Goal: Transaction & Acquisition: Subscribe to service/newsletter

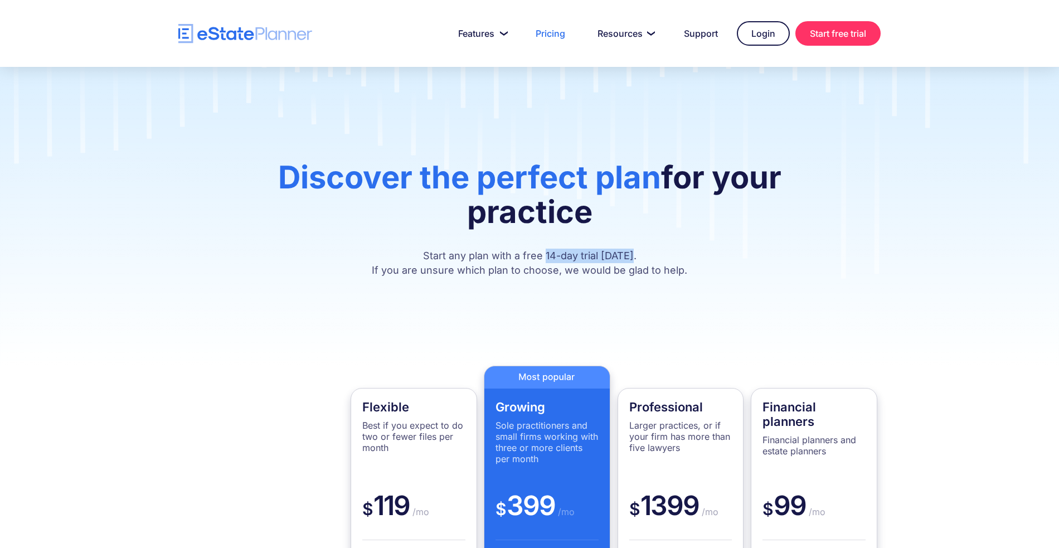
drag, startPoint x: 548, startPoint y: 256, endPoint x: 633, endPoint y: 257, distance: 85.8
click at [633, 257] on p "Start any plan with a free 14-day trial [DATE]. If you are unsure which plan to…" at bounding box center [529, 262] width 602 height 29
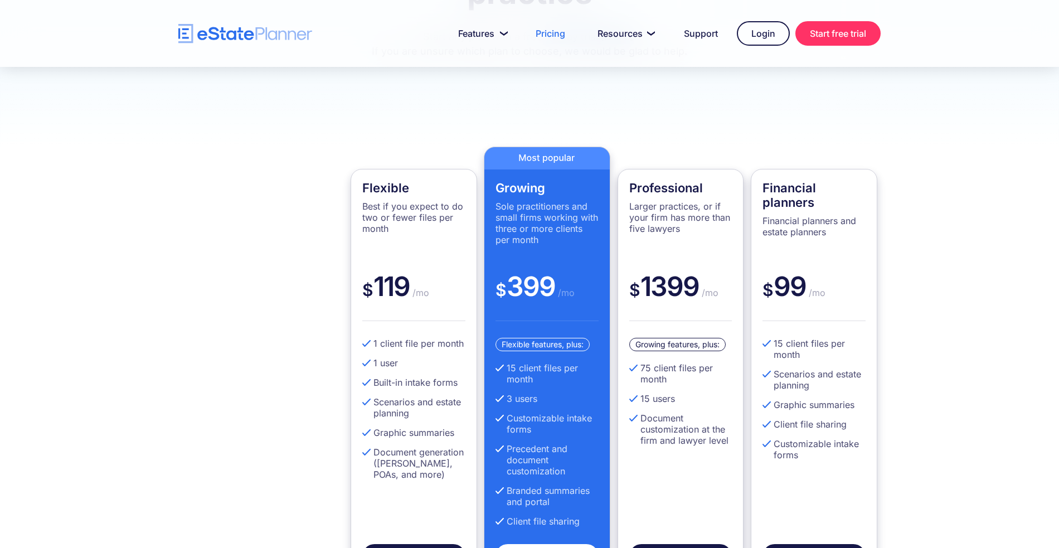
scroll to position [220, 0]
drag, startPoint x: 360, startPoint y: 185, endPoint x: 412, endPoint y: 188, distance: 51.4
click at [412, 188] on div "Flexible Best if you expect to do two or fewer files per month $ 119 /mo 1 clie…" at bounding box center [413, 373] width 126 height 411
drag, startPoint x: 379, startPoint y: 344, endPoint x: 370, endPoint y: 343, distance: 8.4
click at [370, 343] on li "1 client file per month" at bounding box center [413, 342] width 103 height 11
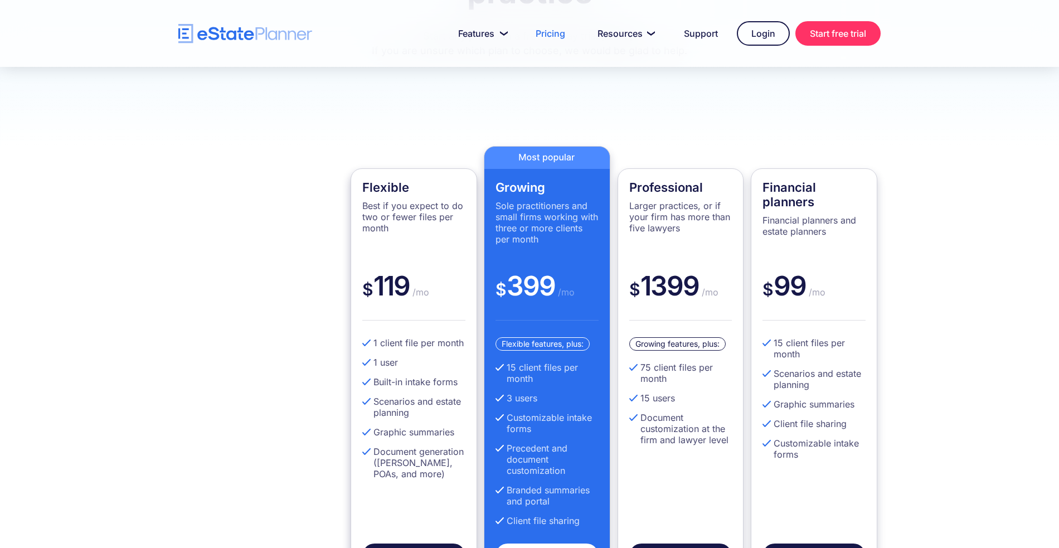
click at [394, 355] on ul "1 client file per month 1 user Built-in intake forms Scenarios and estate plann…" at bounding box center [413, 412] width 103 height 150
click at [933, 148] on div "Flexible Best if you expect to do two or fewer files per month $ 119 /mo 1 clie…" at bounding box center [529, 362] width 1059 height 517
